Goal: Information Seeking & Learning: Learn about a topic

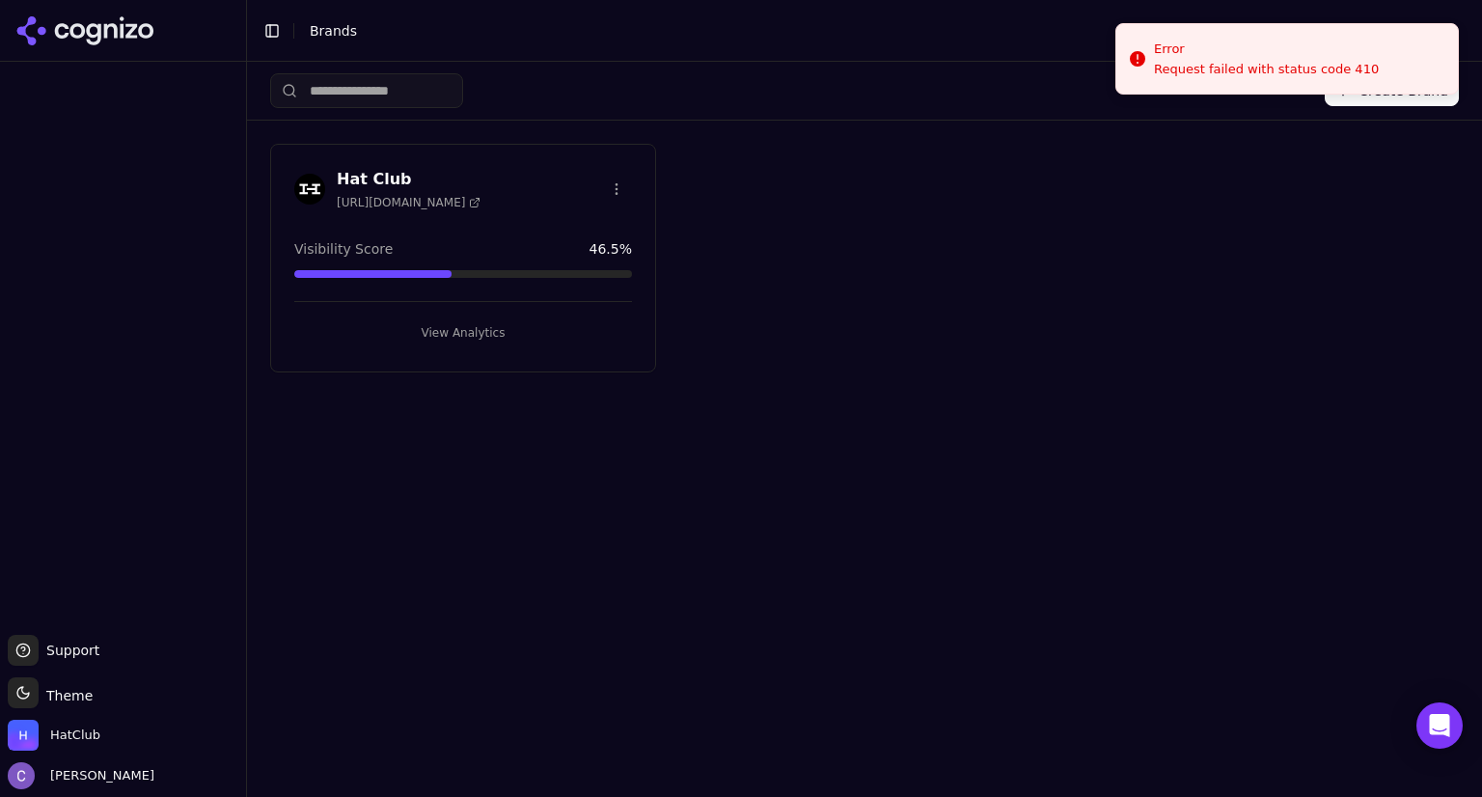
click at [513, 331] on button "View Analytics" at bounding box center [463, 332] width 338 height 31
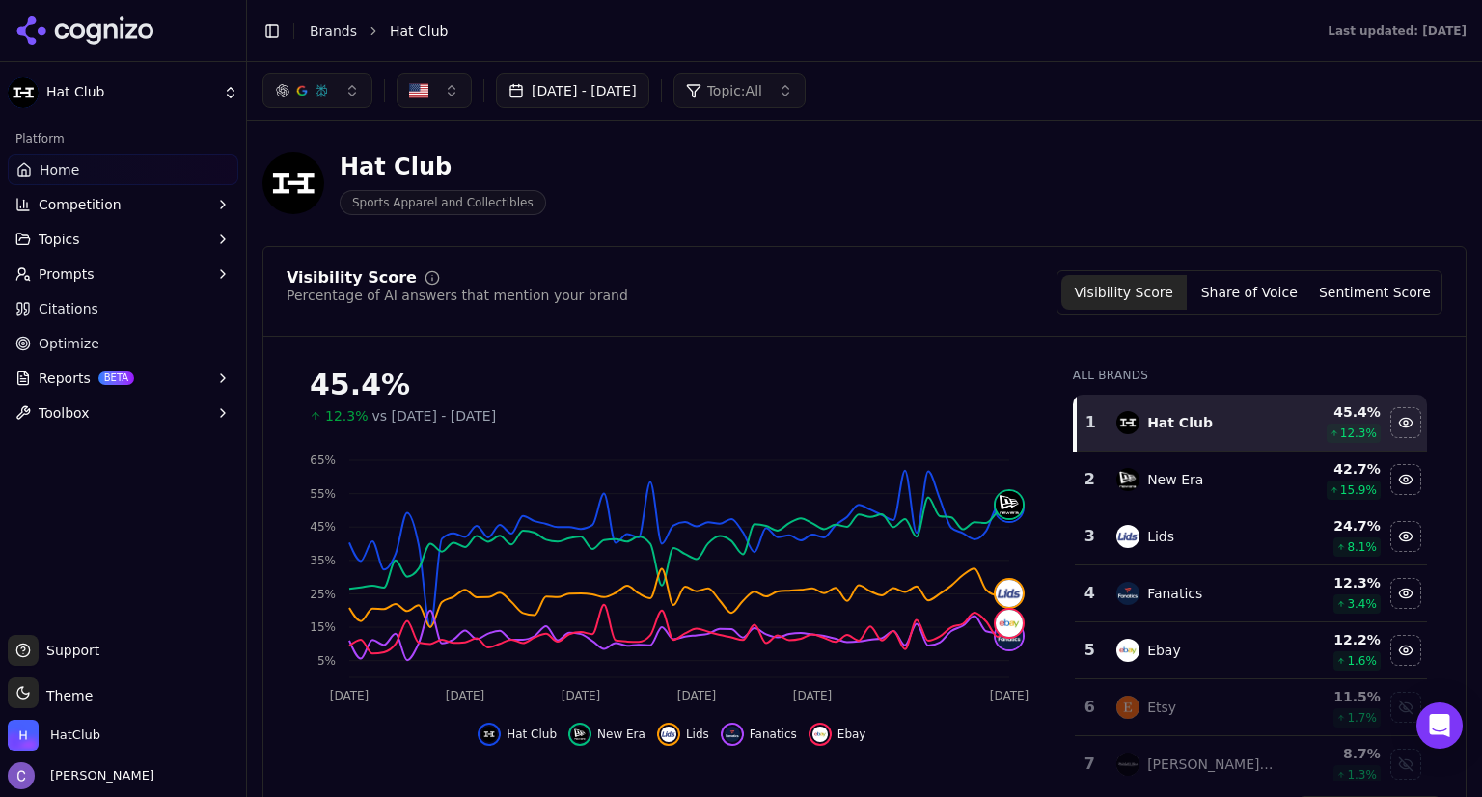
click at [80, 240] on button "Topics" at bounding box center [123, 239] width 231 height 31
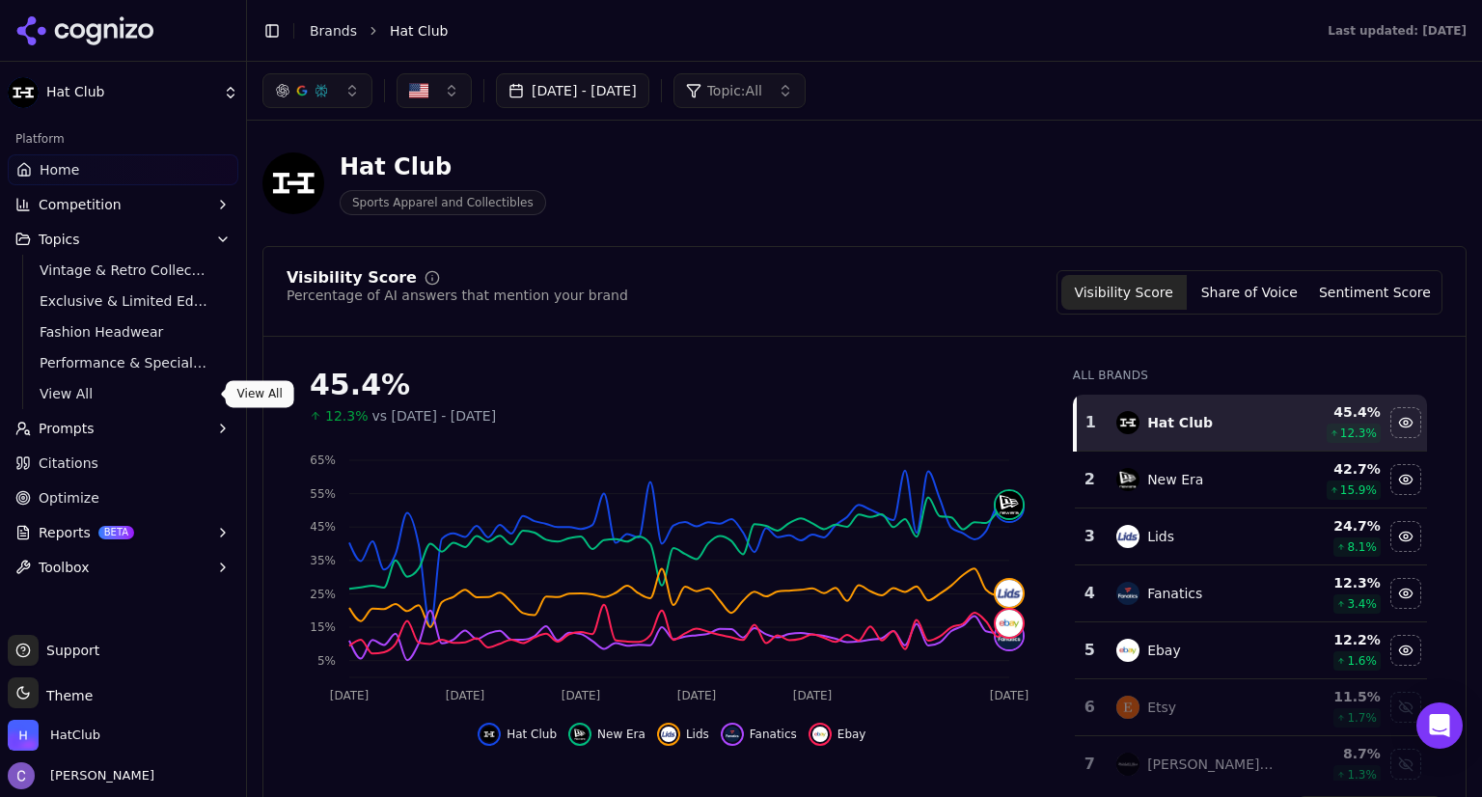
click at [62, 391] on span "View All" at bounding box center [124, 393] width 168 height 19
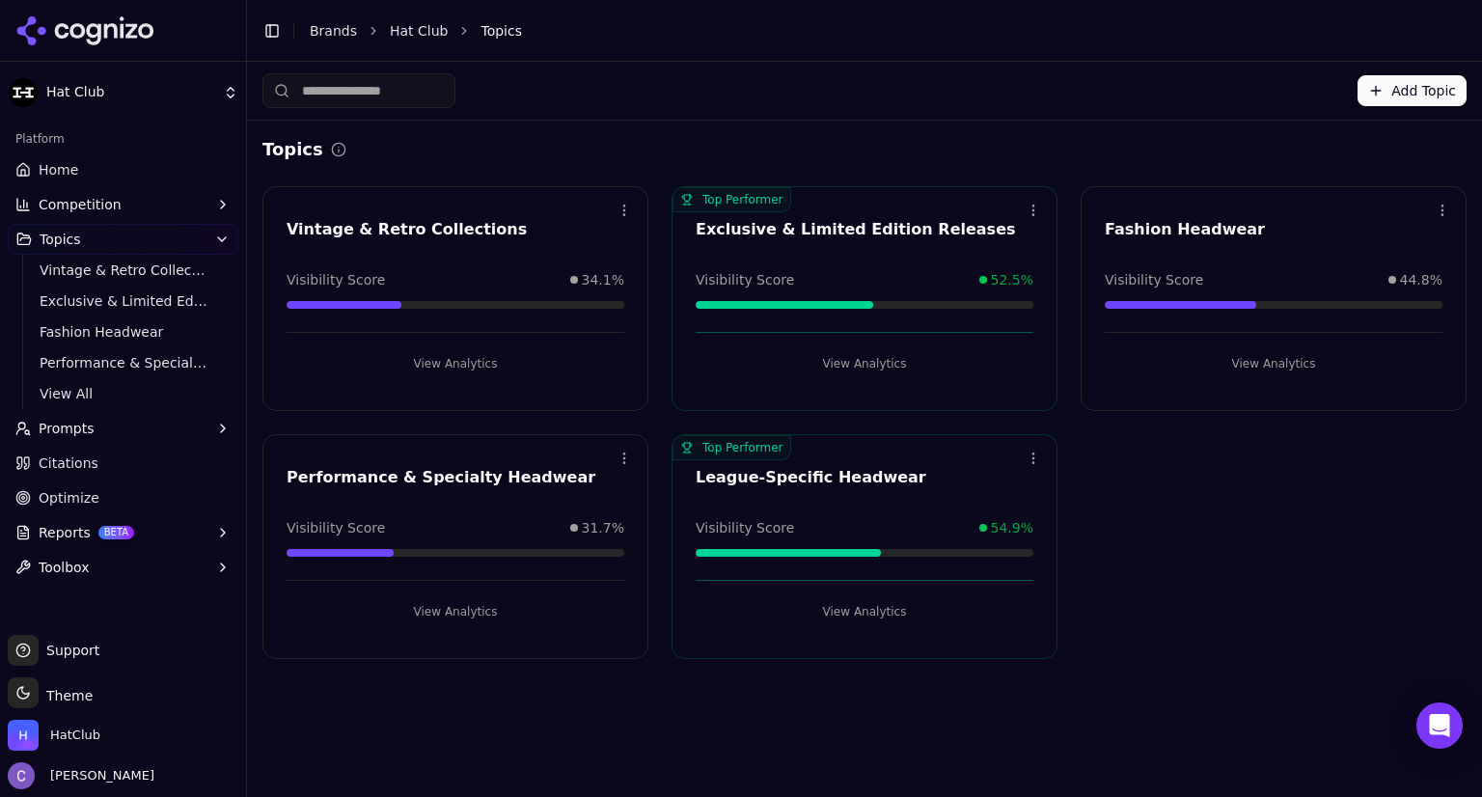
click at [106, 425] on button "Prompts" at bounding box center [123, 428] width 231 height 31
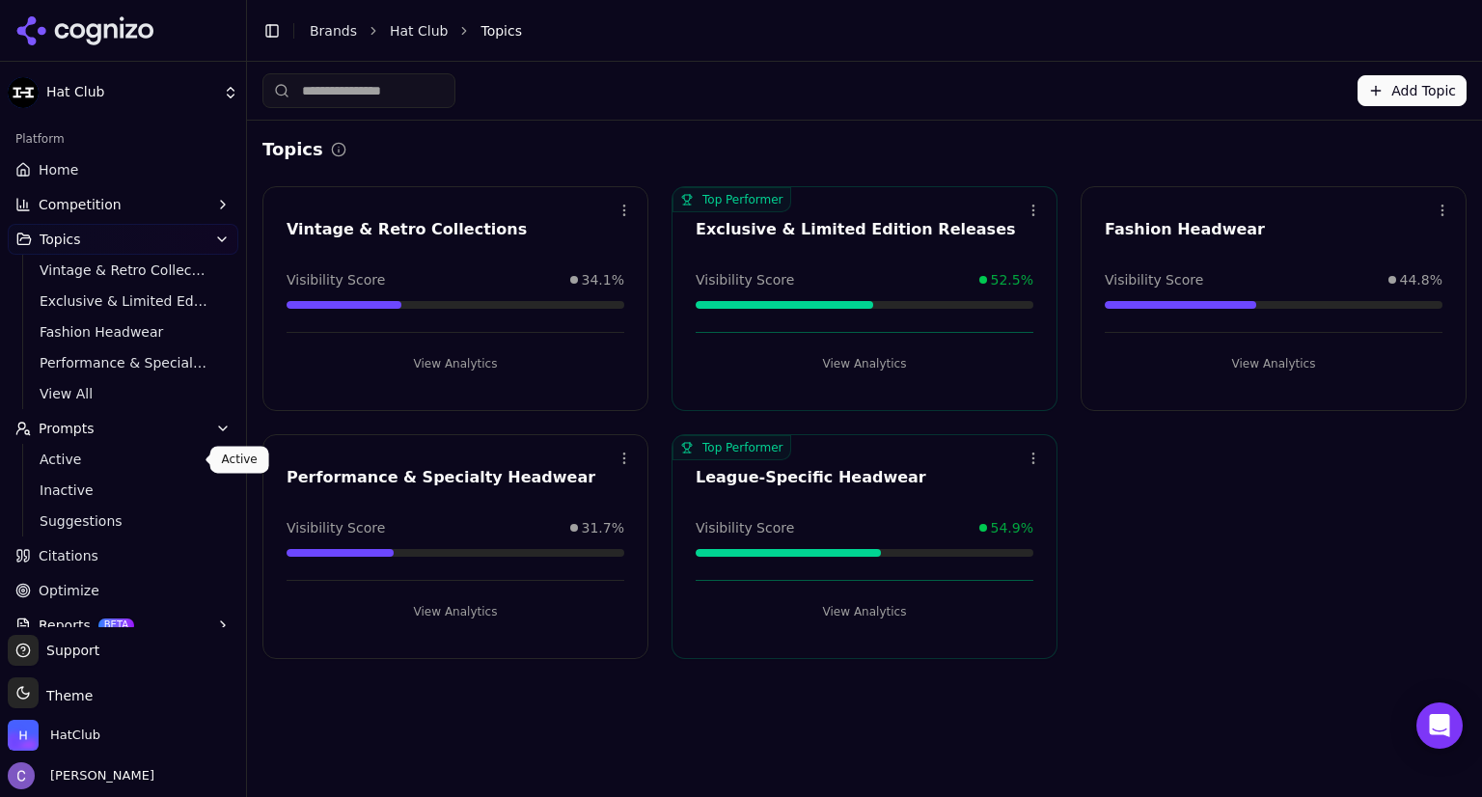
click at [135, 468] on span "Active" at bounding box center [124, 459] width 168 height 19
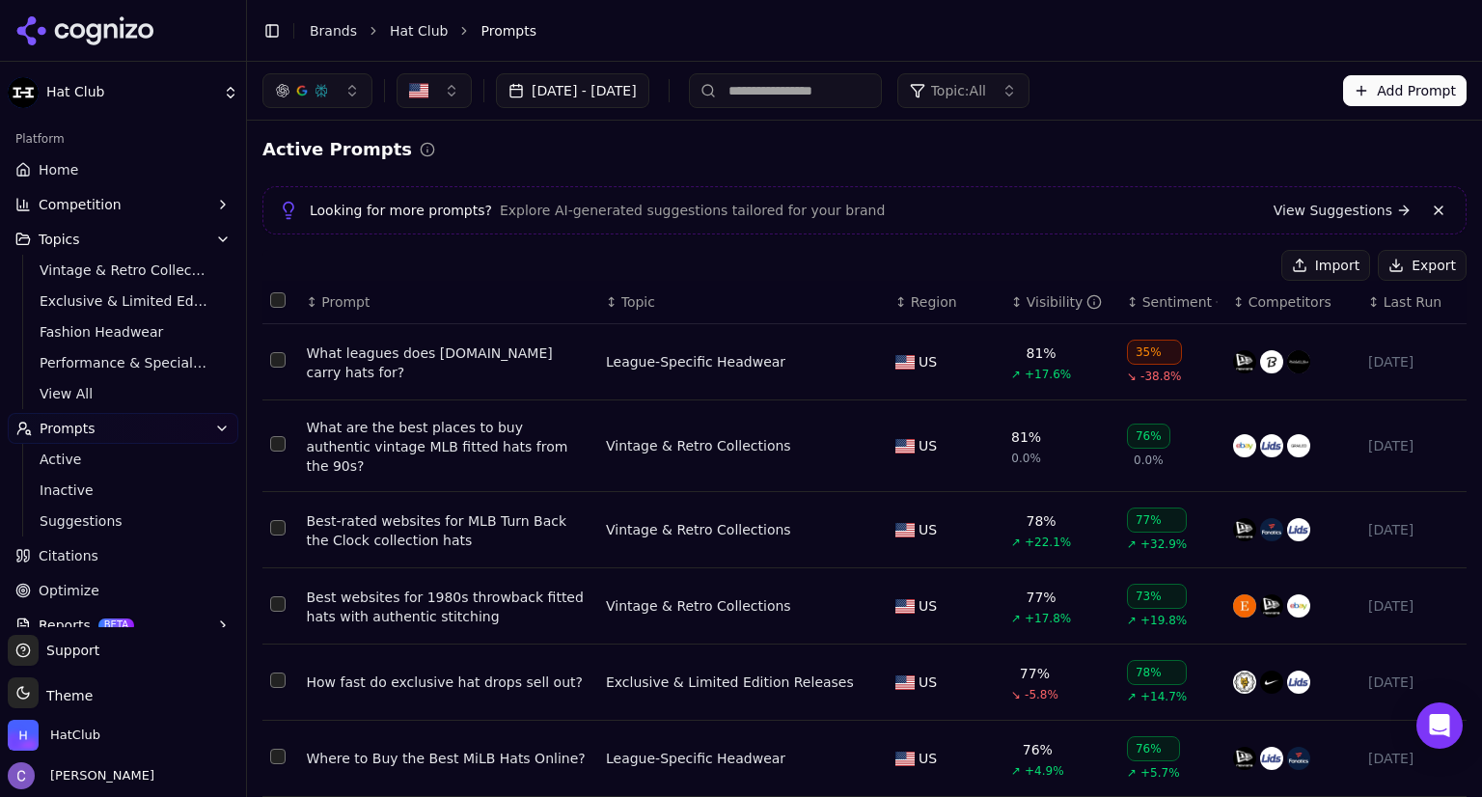
click at [1011, 310] on div "↕ Visibility" at bounding box center [1061, 301] width 100 height 19
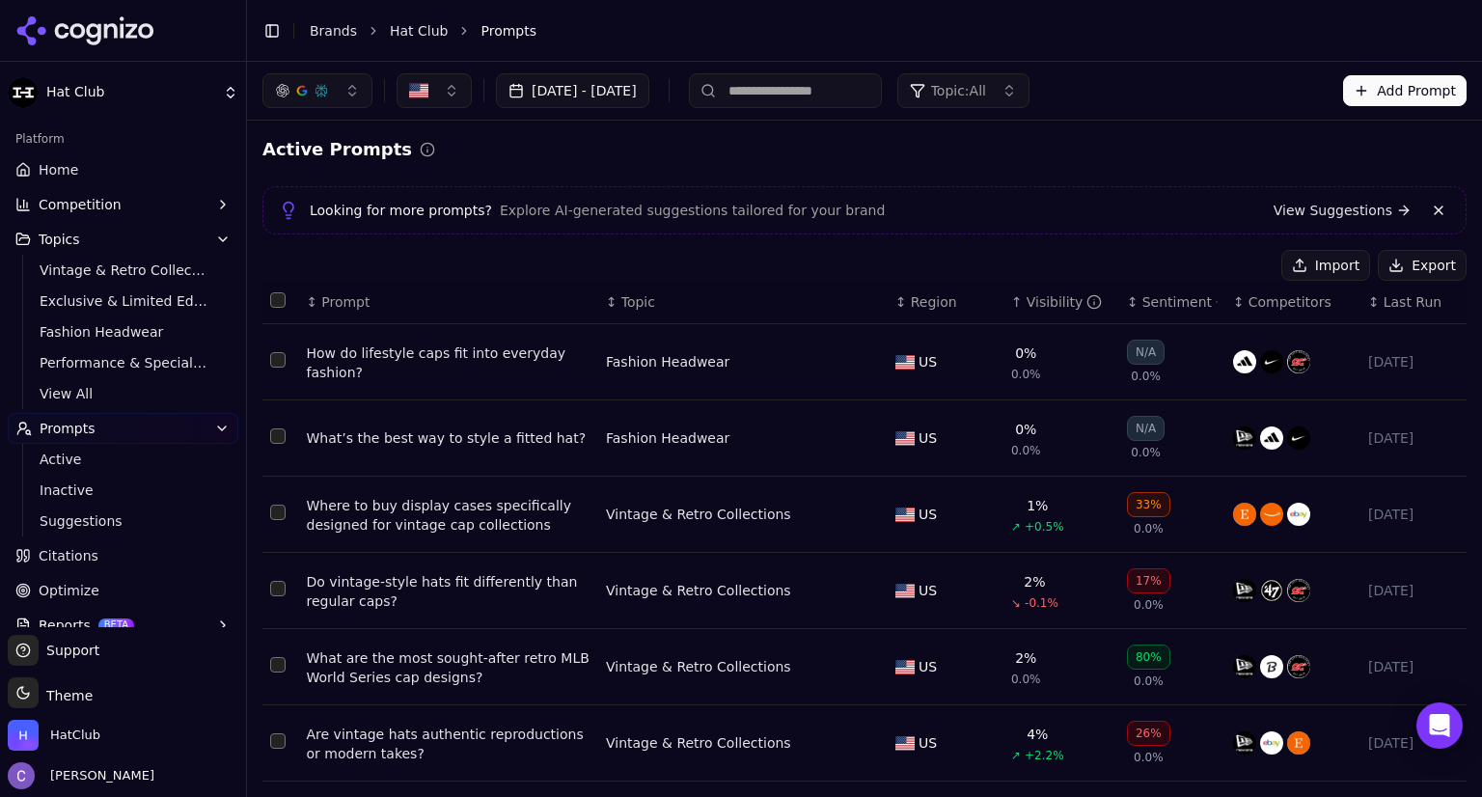
click at [121, 166] on link "Home" at bounding box center [123, 169] width 231 height 31
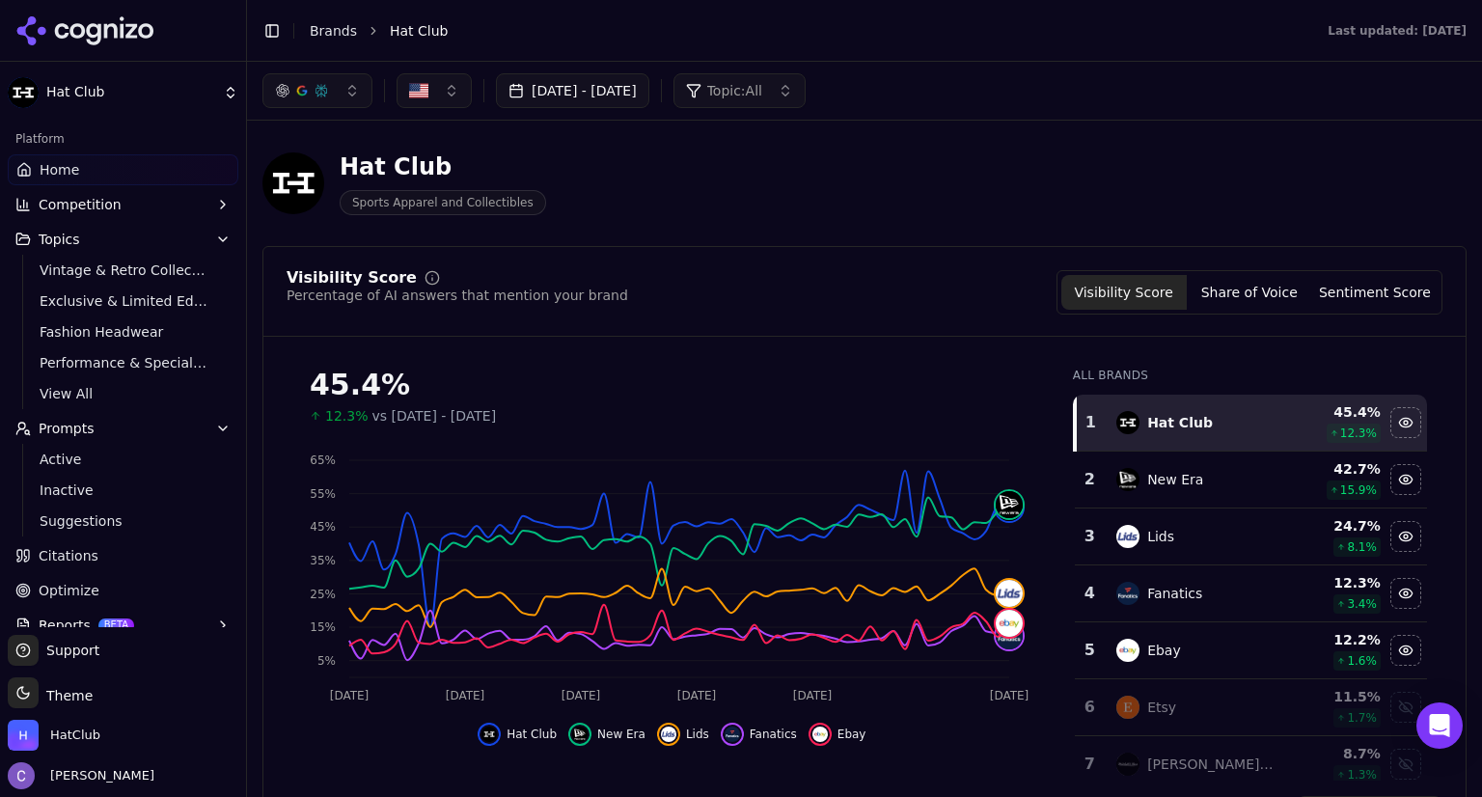
click at [649, 89] on button "[DATE] - [DATE]" at bounding box center [572, 90] width 153 height 35
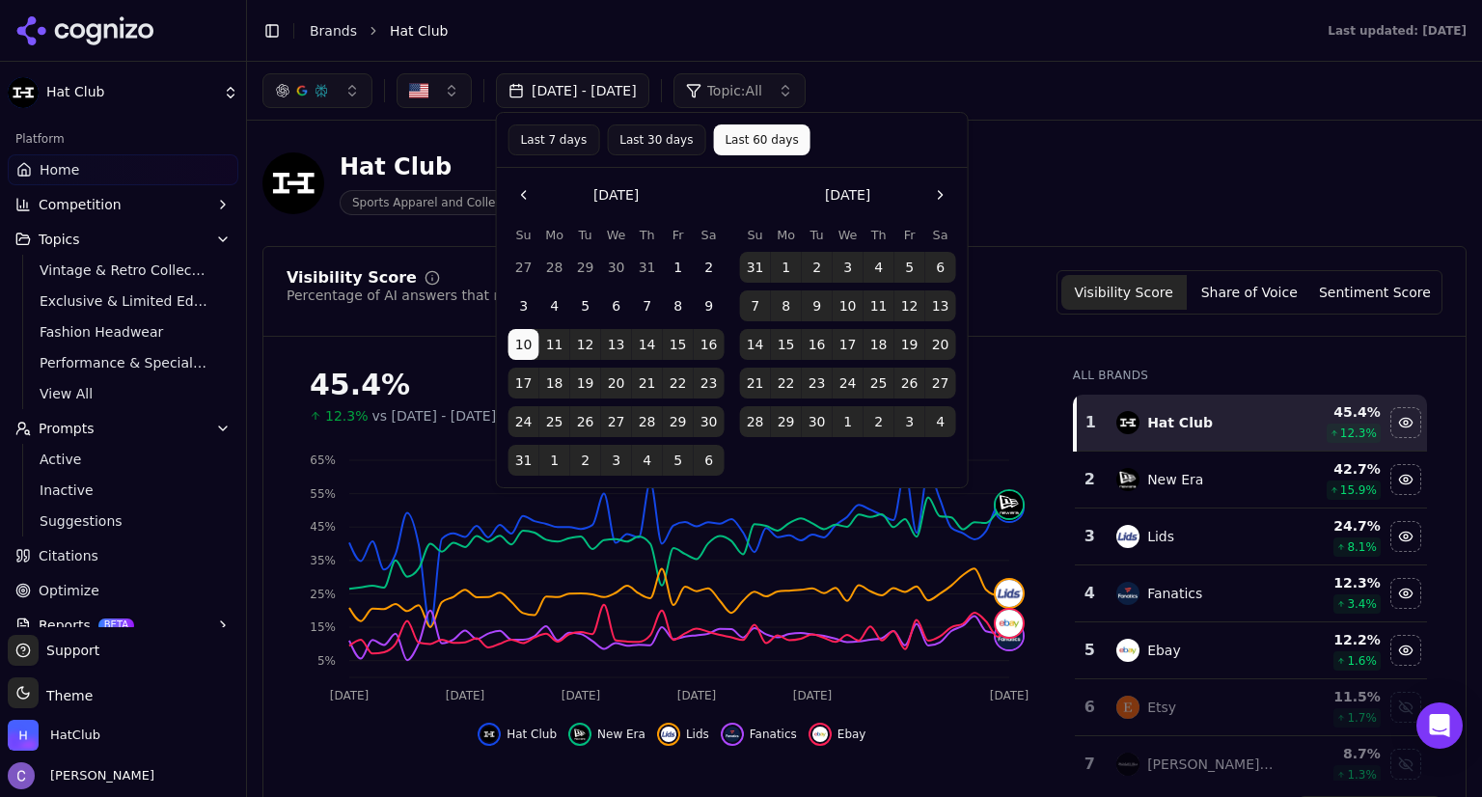
click at [718, 151] on button "Last 60 days" at bounding box center [761, 139] width 96 height 31
click at [1006, 196] on div "Hat Club Sports Apparel and Collectibles" at bounding box center [694, 183] width 864 height 64
